Goal: Transaction & Acquisition: Book appointment/travel/reservation

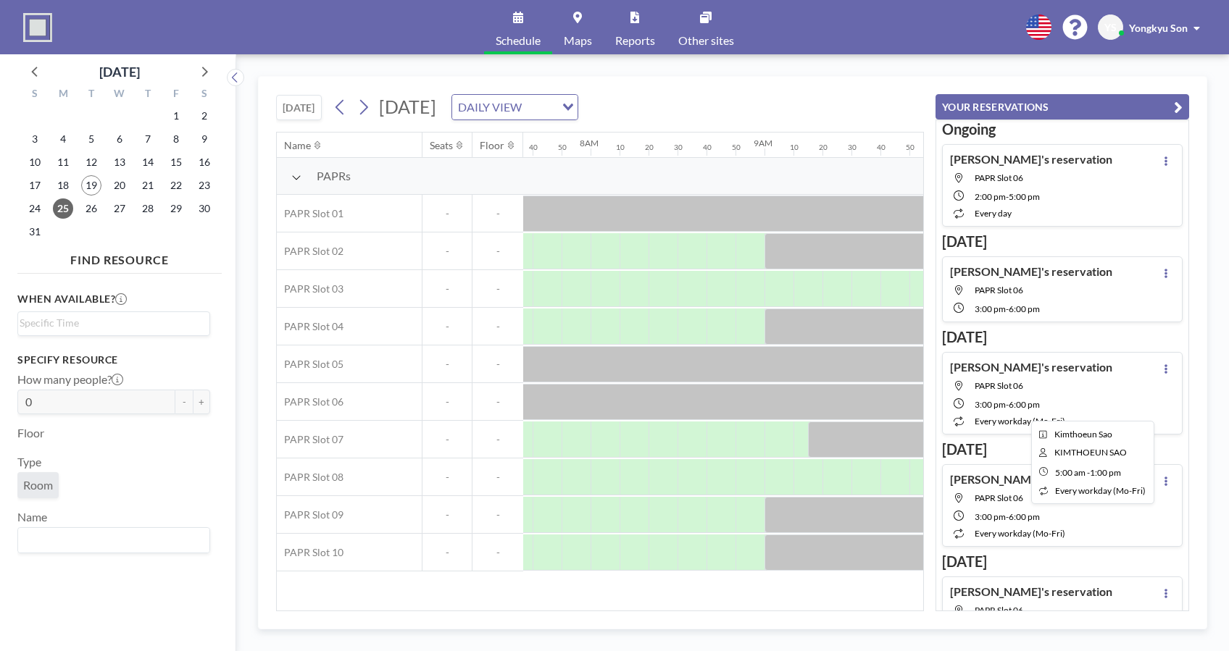
scroll to position [0, 1362]
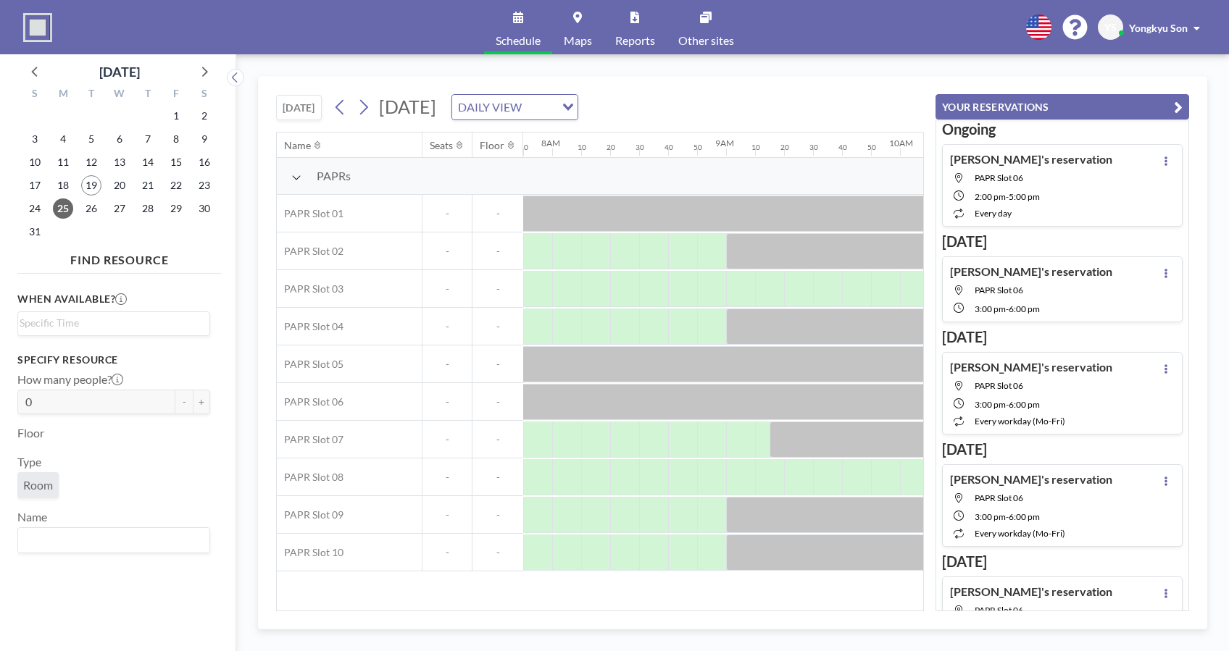
click at [1064, 191] on div "2:00 PM - 5:00 PM" at bounding box center [1044, 195] width 138 height 13
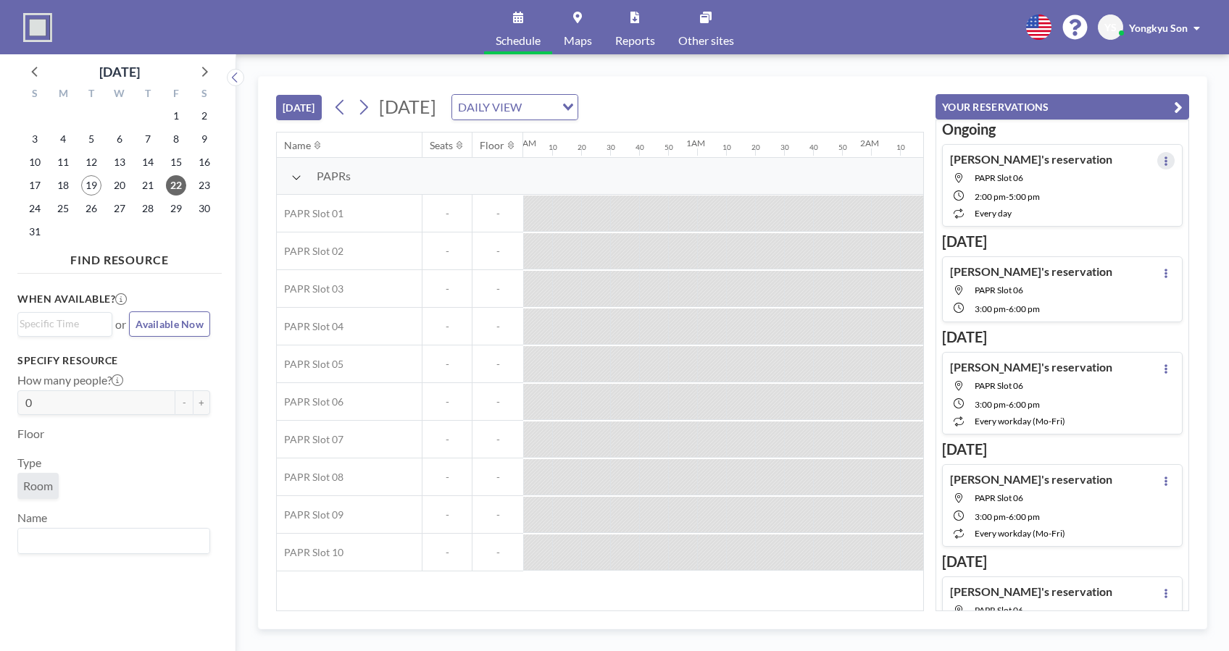
click at [1163, 158] on icon at bounding box center [1166, 161] width 6 height 9
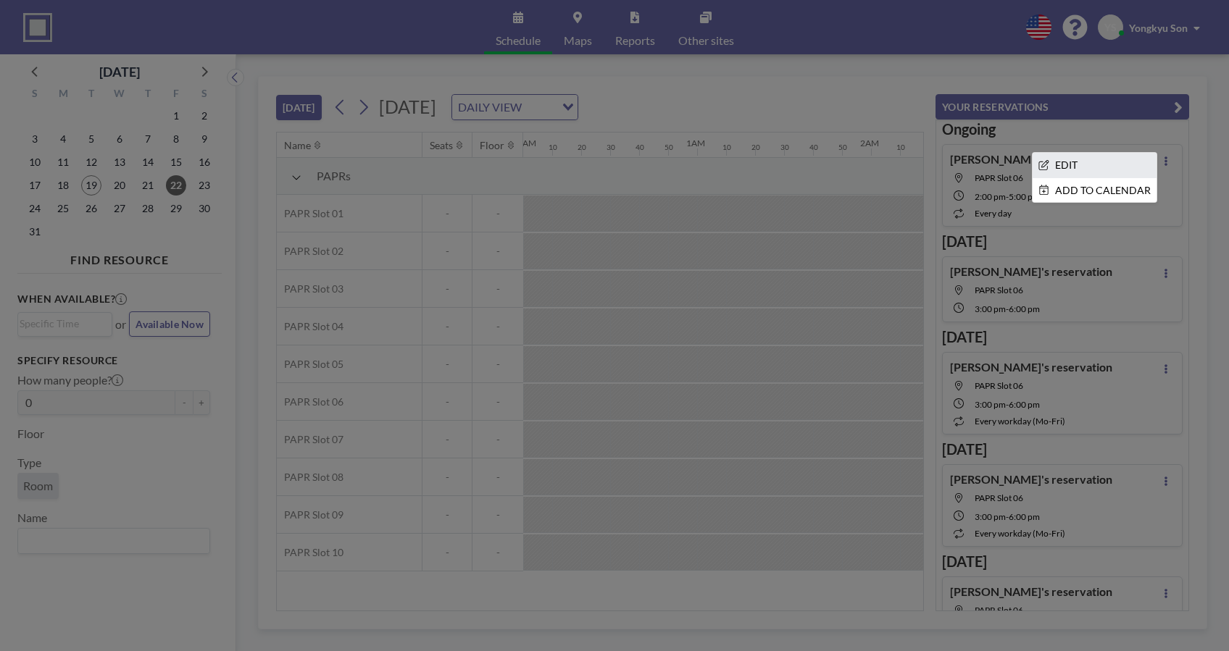
click at [1066, 166] on li "EDIT" at bounding box center [1095, 165] width 124 height 25
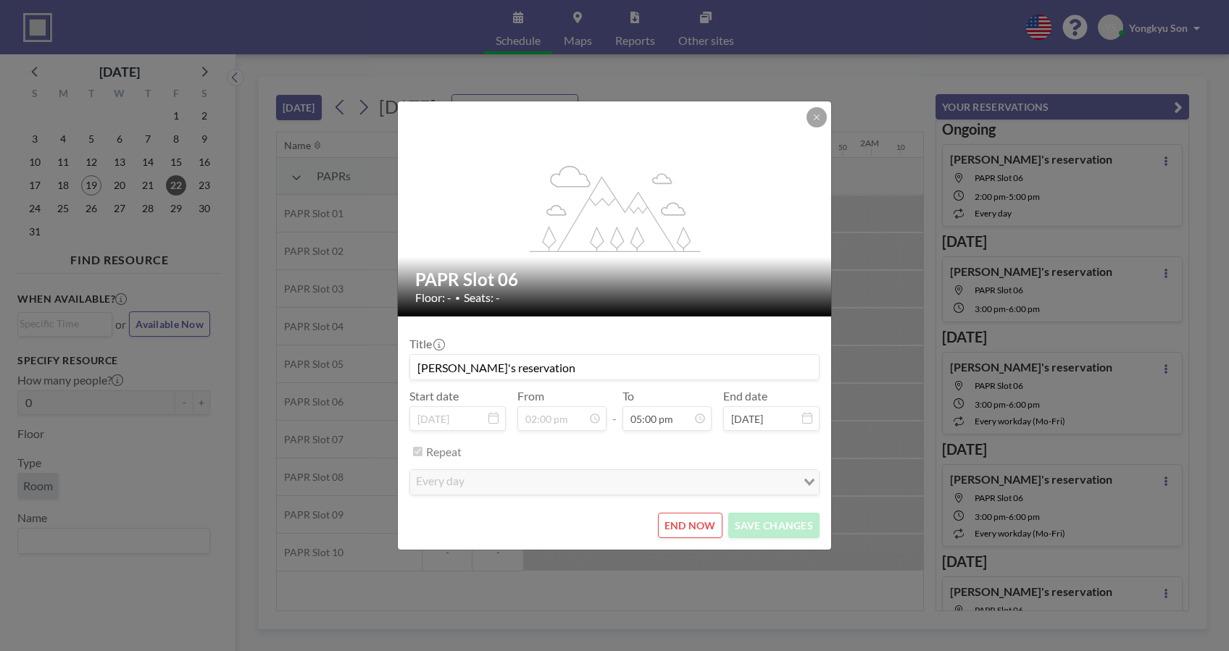
click at [679, 520] on button "END NOW" at bounding box center [690, 525] width 64 height 25
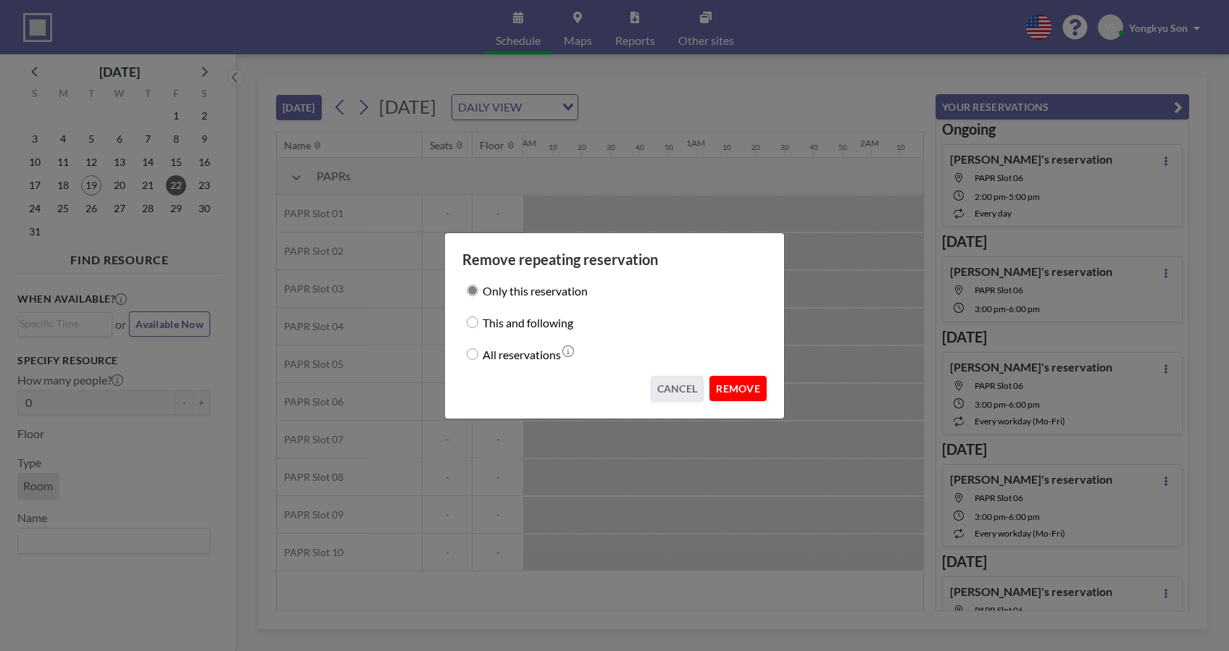
click at [730, 385] on button "REMOVE" at bounding box center [737, 388] width 57 height 25
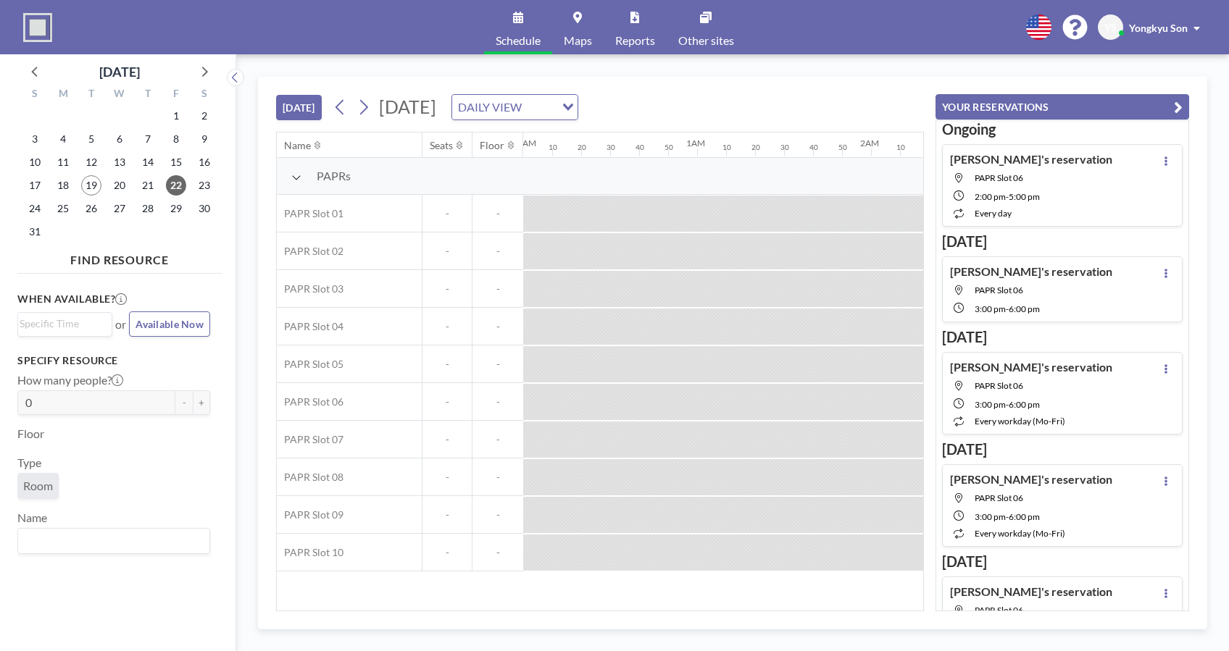
click at [533, 231] on div at bounding box center [537, 214] width 29 height 36
click at [1004, 187] on div "[PERSON_NAME]'s reservation [GEOGRAPHIC_DATA] 06 2:00 PM - 5:00 PM every day" at bounding box center [1031, 185] width 162 height 67
click at [1164, 157] on icon at bounding box center [1165, 161] width 3 height 9
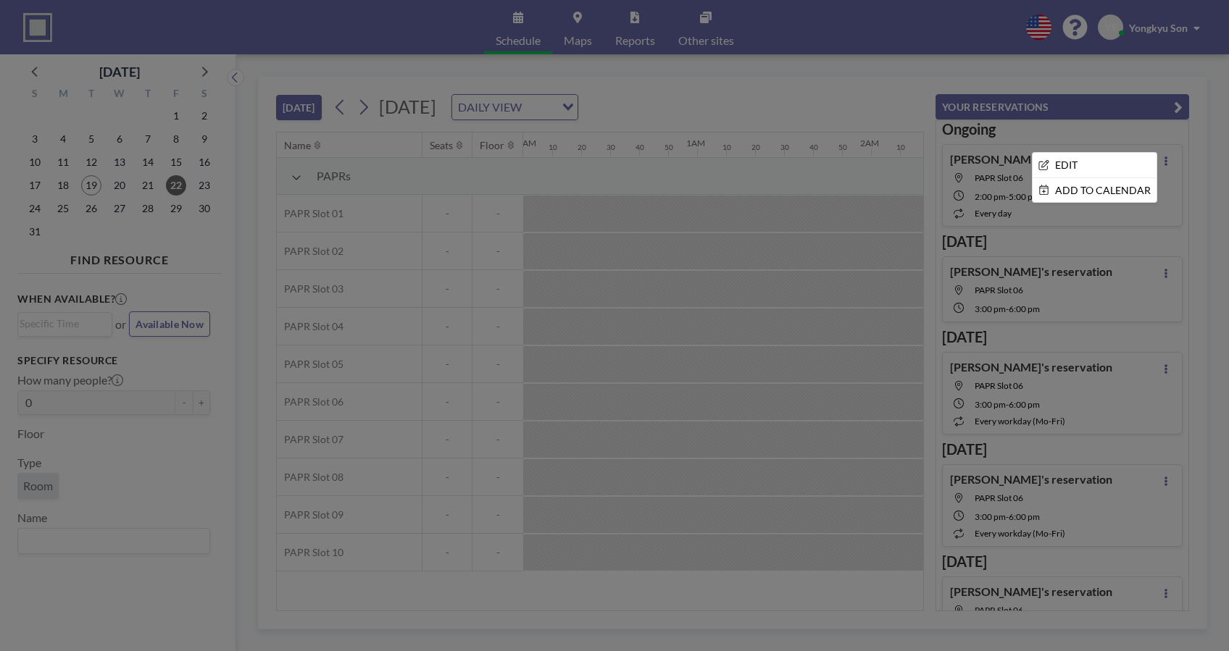
click at [715, 370] on div at bounding box center [614, 325] width 1229 height 651
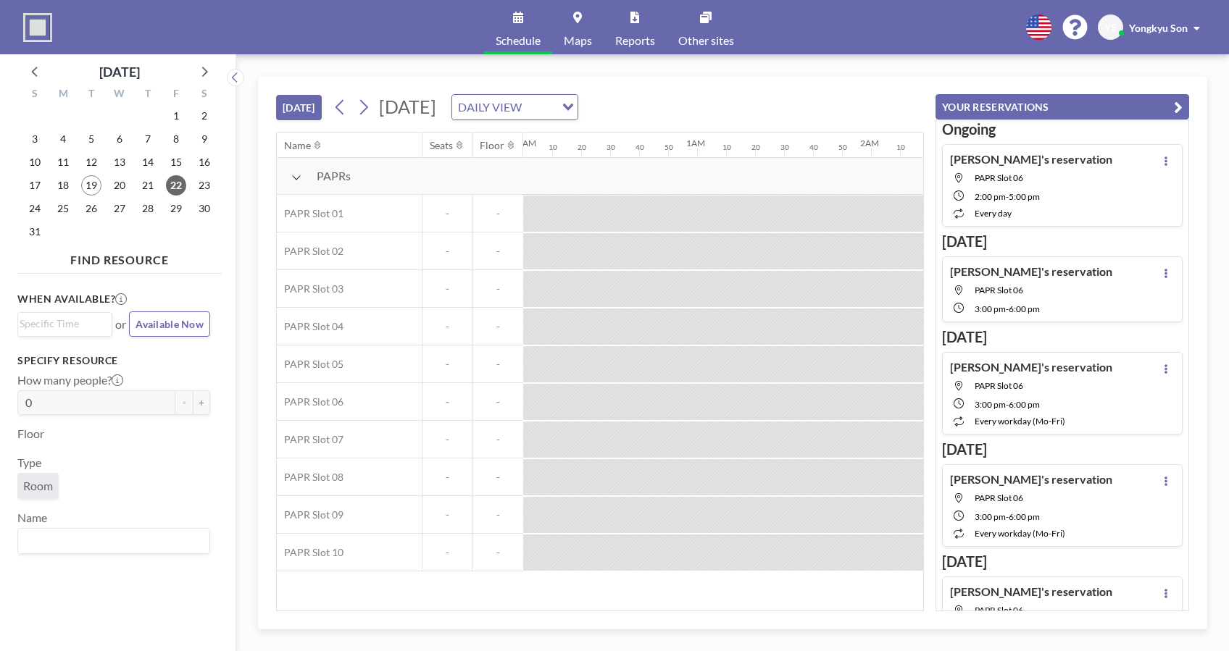
drag, startPoint x: 337, startPoint y: 600, endPoint x: 459, endPoint y: 599, distance: 122.5
click at [459, 599] on div "Name Seats Floor 12AM 10 20 30 40 50 1AM 10 20 30 40 50 2AM 10 20 30 40 50 3AM …" at bounding box center [600, 372] width 646 height 478
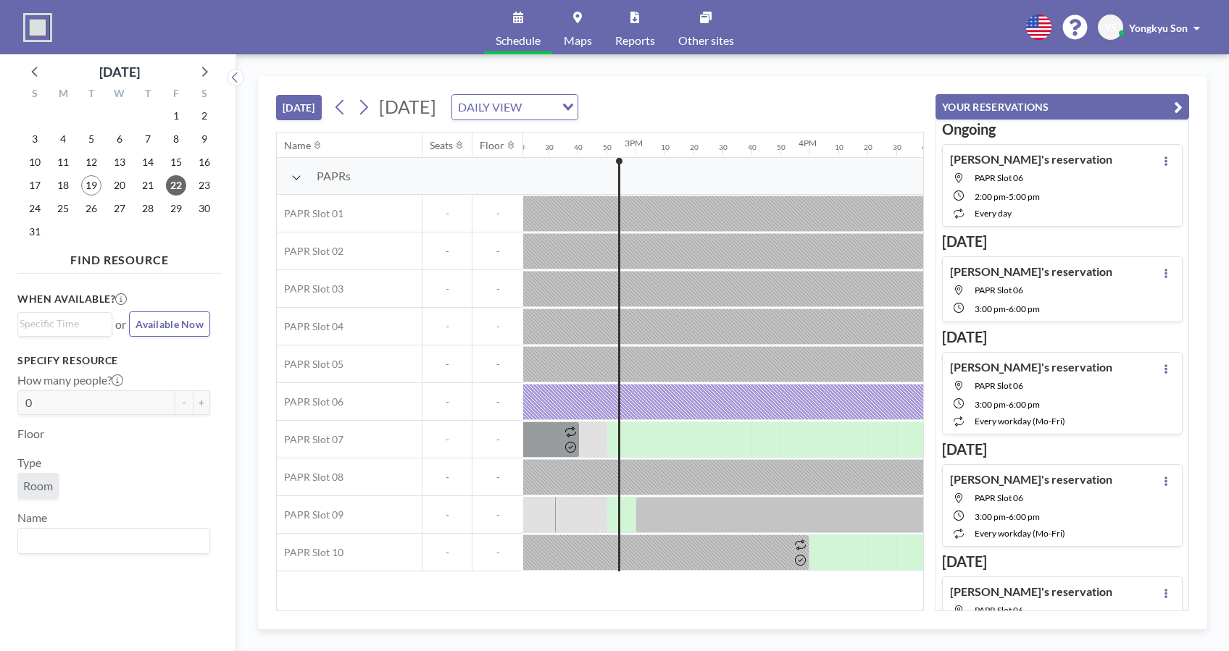
scroll to position [0, 2450]
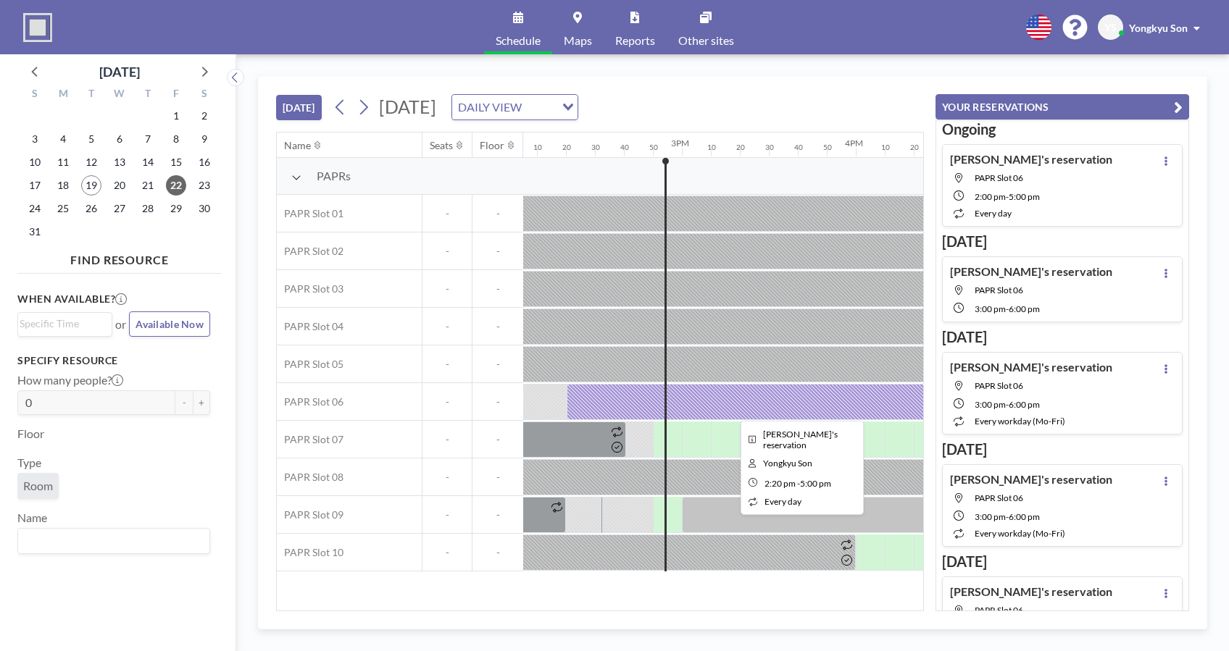
click at [706, 399] on div at bounding box center [798, 402] width 463 height 36
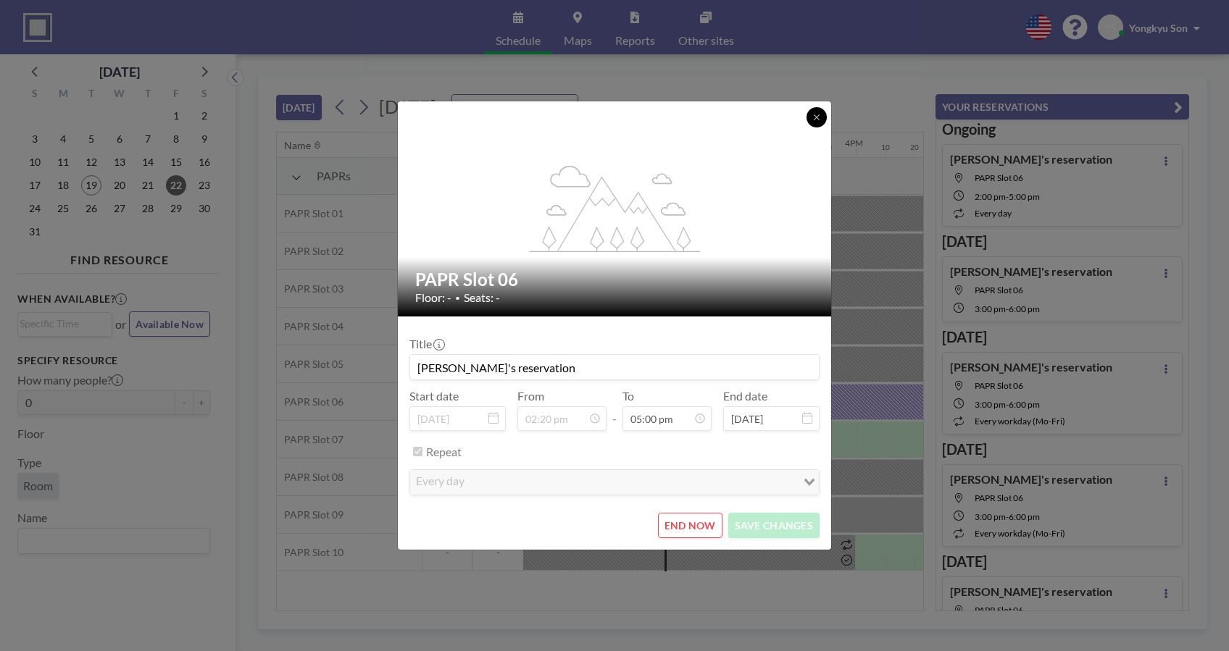
click at [810, 120] on button at bounding box center [816, 117] width 20 height 20
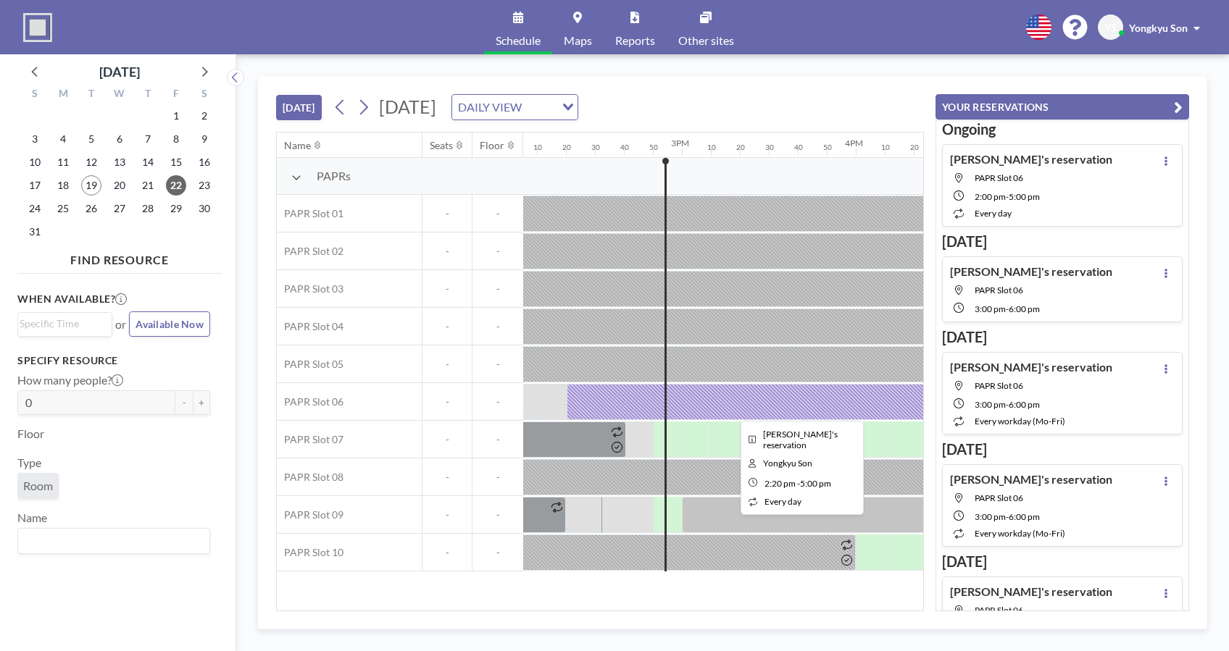
click at [859, 399] on div at bounding box center [798, 402] width 463 height 36
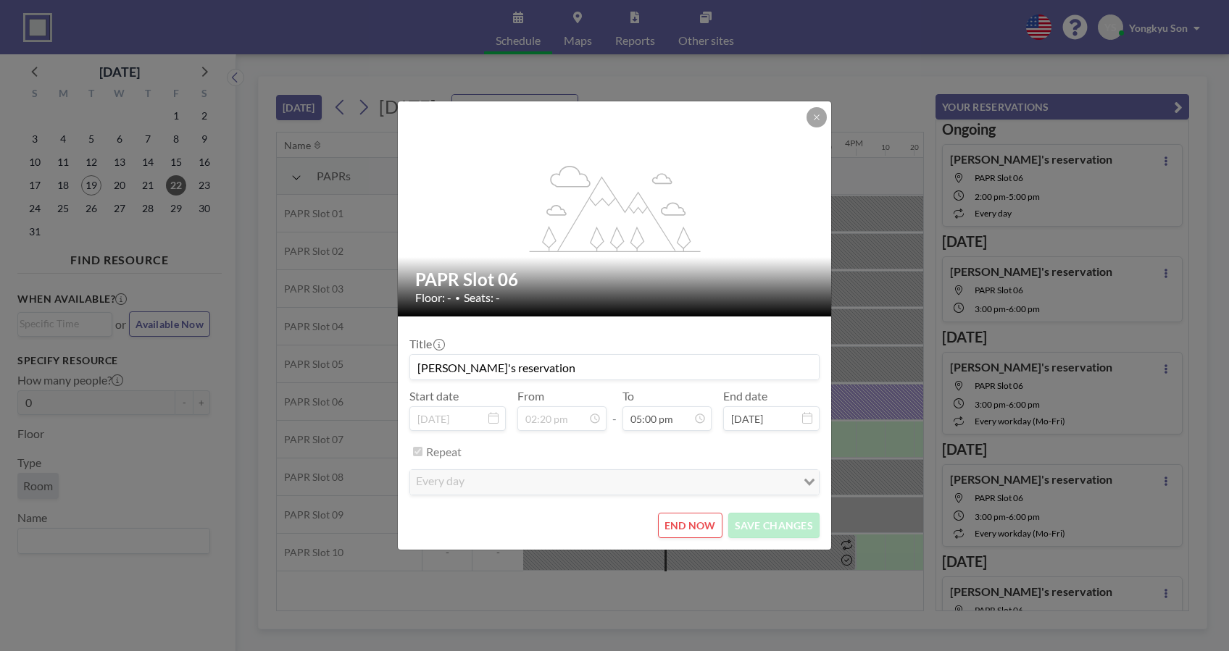
click at [695, 520] on button "END NOW" at bounding box center [690, 525] width 64 height 25
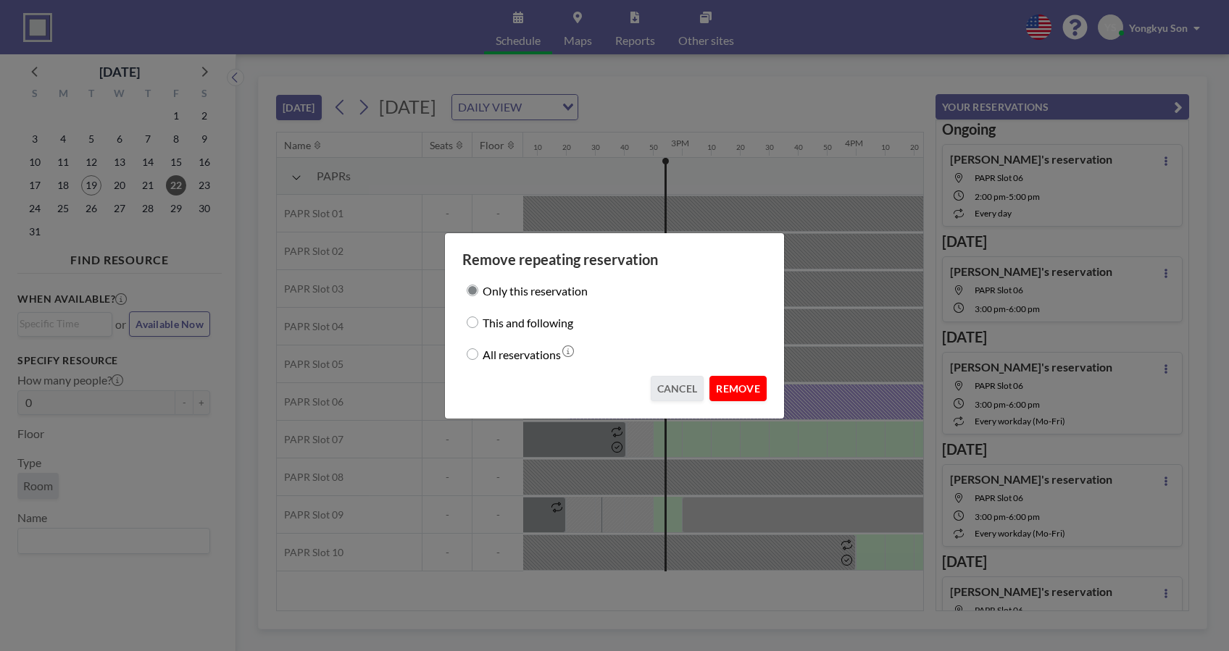
click at [738, 388] on button "REMOVE" at bounding box center [737, 388] width 57 height 25
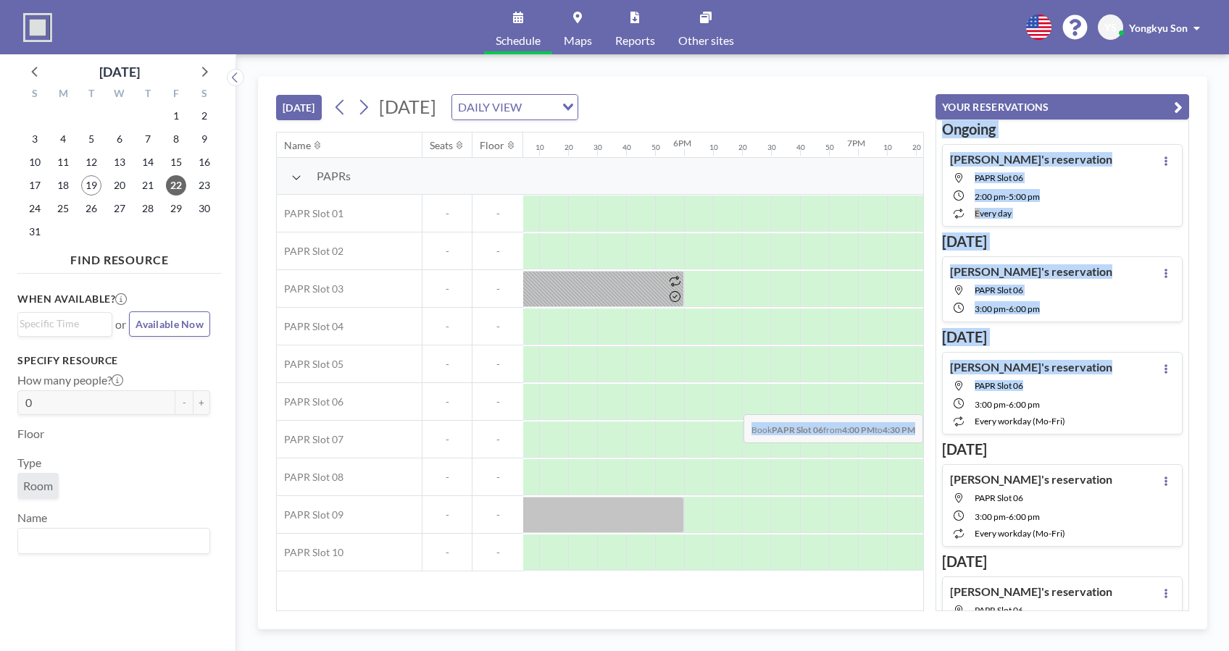
scroll to position [0, 3275]
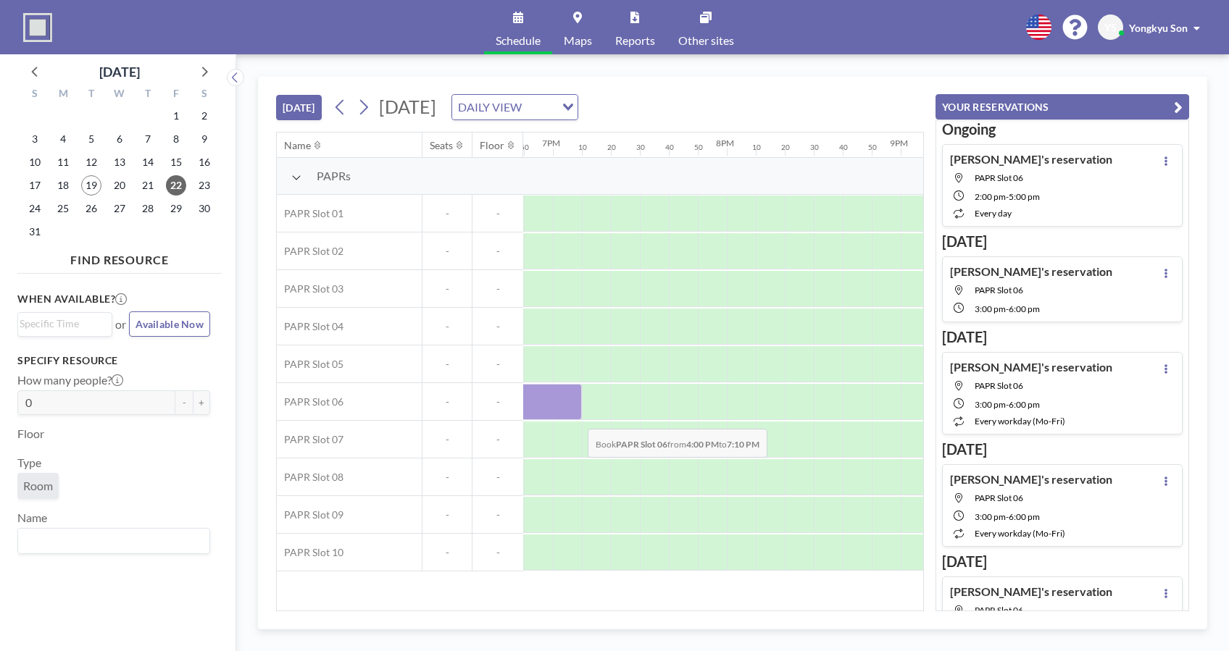
drag, startPoint x: 864, startPoint y: 404, endPoint x: 576, endPoint y: 417, distance: 288.7
click at [576, 417] on div at bounding box center [306, 402] width 551 height 36
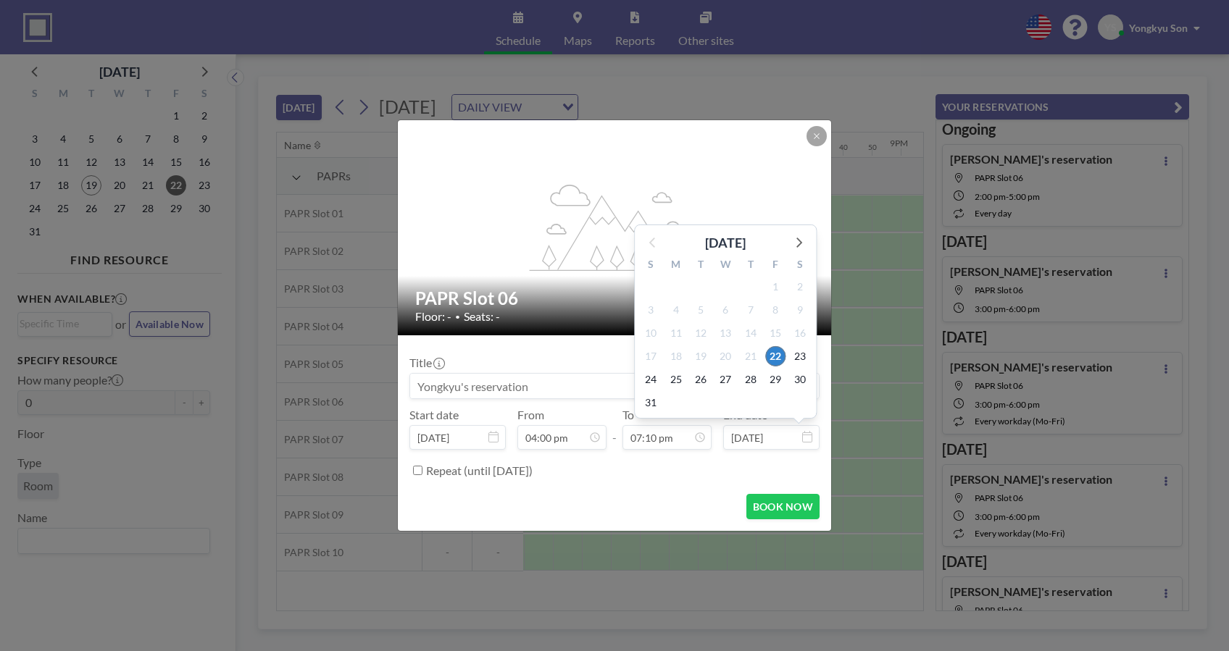
scroll to position [2967, 0]
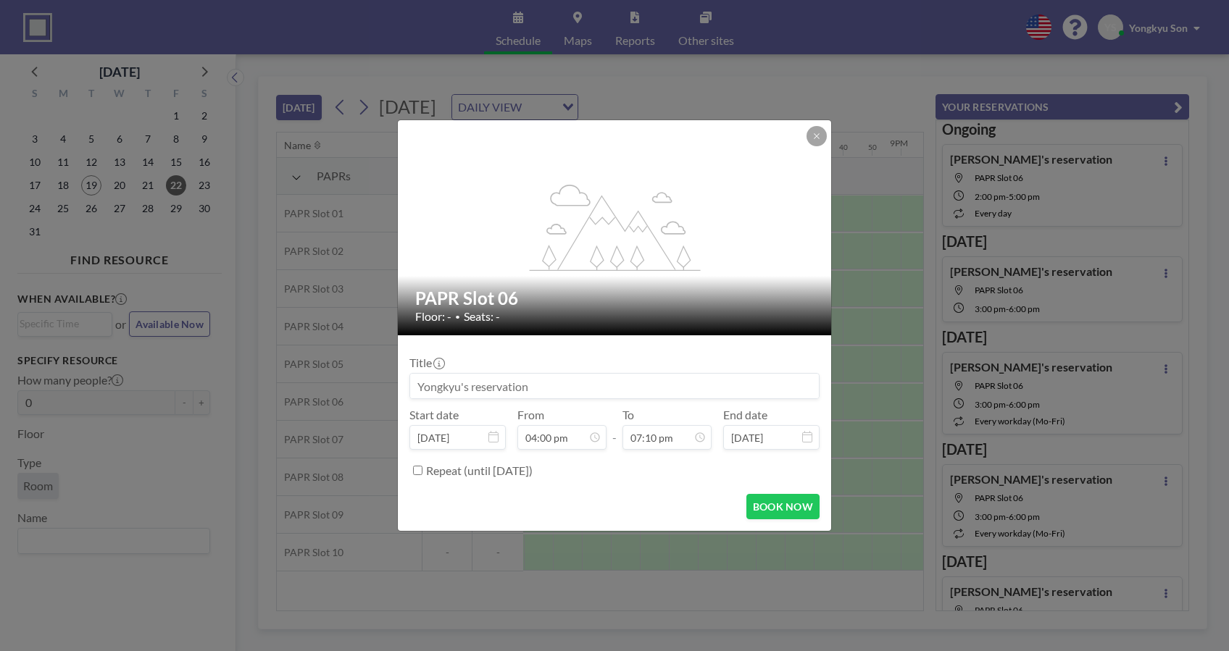
click at [821, 136] on button at bounding box center [816, 136] width 20 height 20
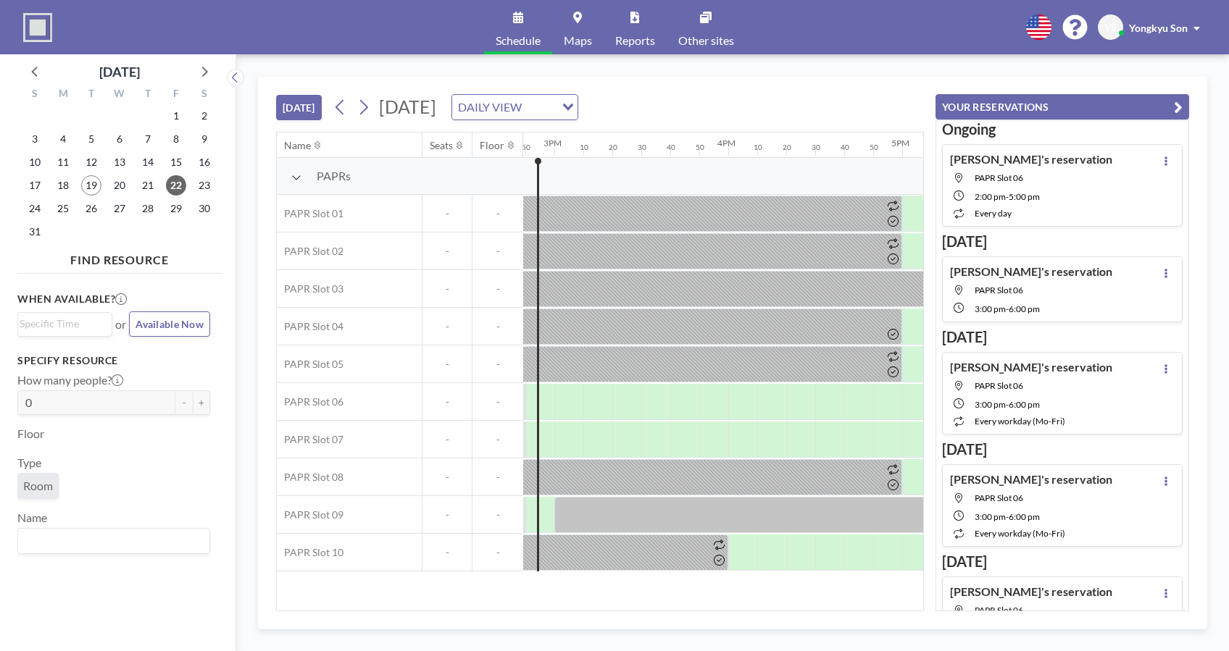
scroll to position [0, 2591]
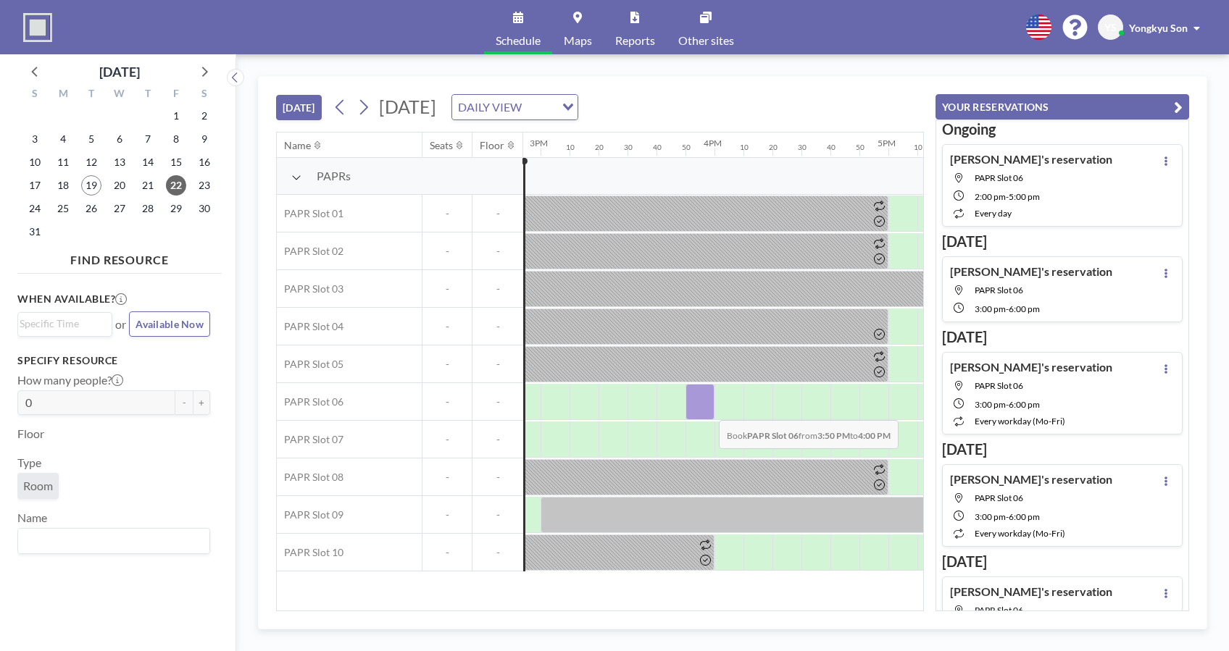
click at [707, 409] on div at bounding box center [699, 402] width 29 height 36
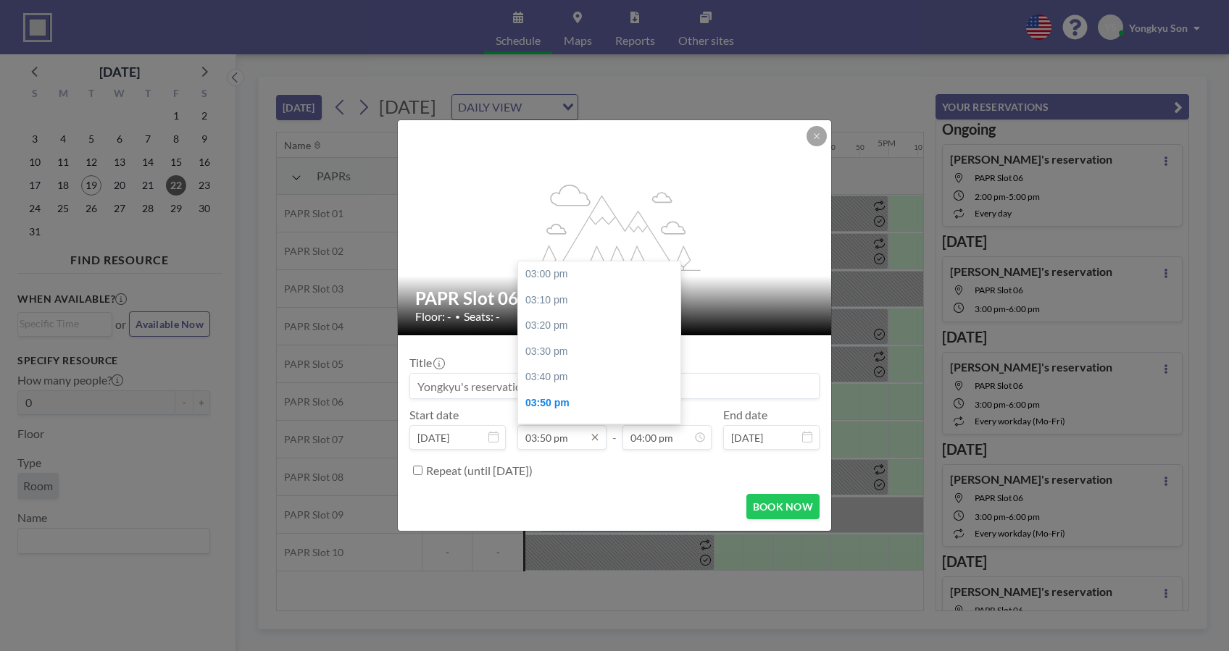
scroll to position [128, 0]
click at [551, 442] on input "03:50 pm" at bounding box center [561, 437] width 89 height 25
click at [543, 297] on div "04:00 pm" at bounding box center [604, 301] width 172 height 26
type input "04:00 pm"
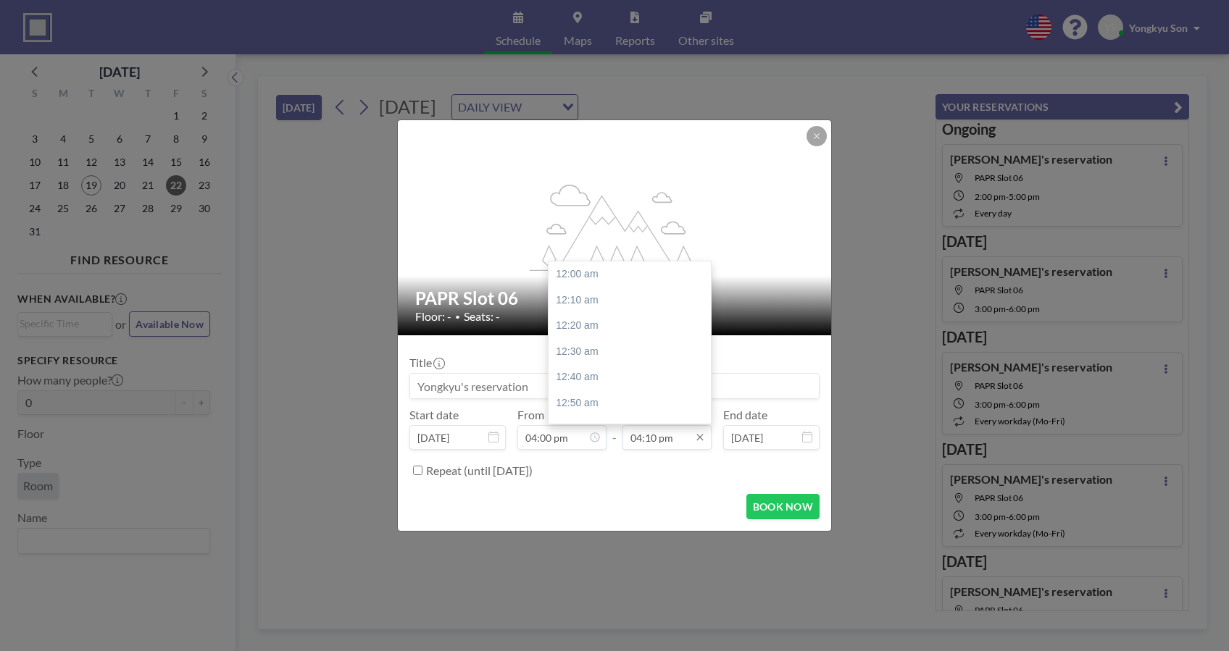
scroll to position [2502, 0]
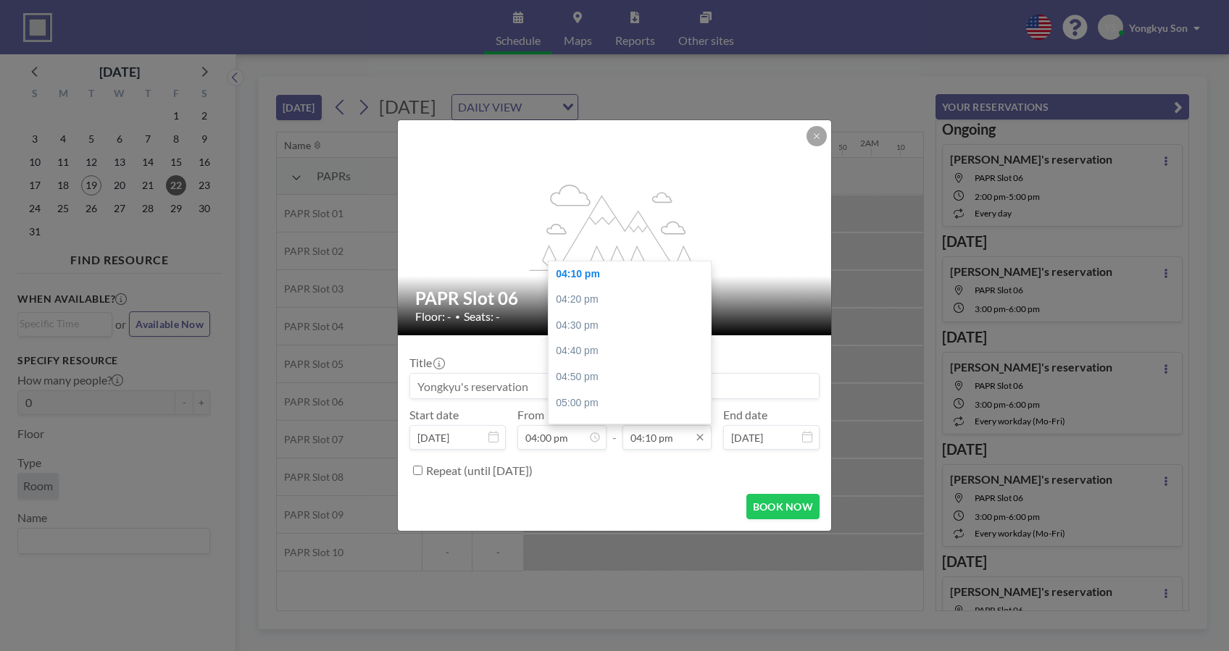
click at [660, 439] on input "04:10 pm" at bounding box center [666, 437] width 89 height 25
click at [589, 368] on div "06:00 pm" at bounding box center [635, 364] width 172 height 26
type input "06:00 pm"
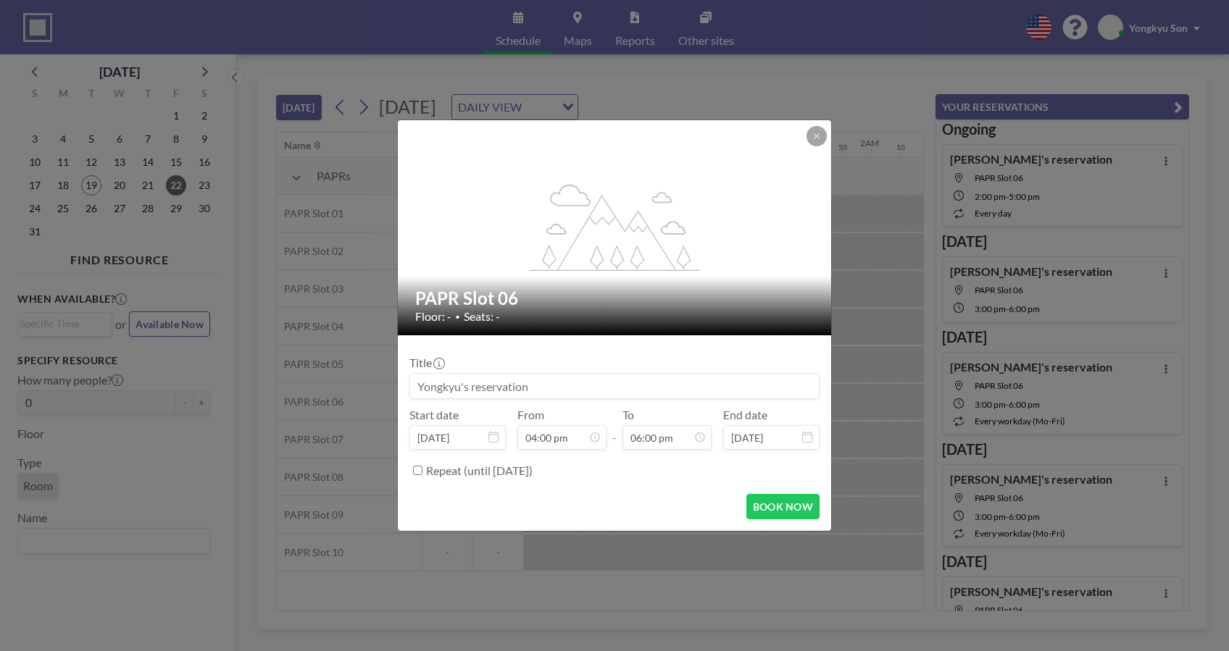
scroll to position [2786, 0]
click at [775, 502] on button "BOOK NOW" at bounding box center [782, 506] width 73 height 25
